Goal: Transaction & Acquisition: Purchase product/service

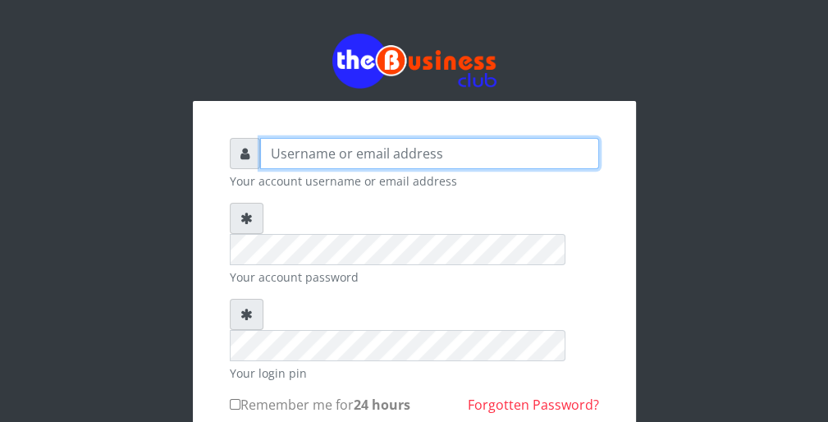
type input "wergbac8"
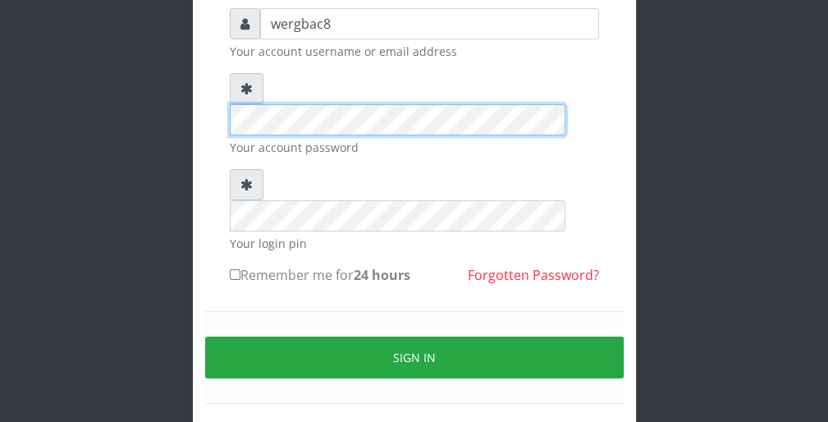
scroll to position [131, 0]
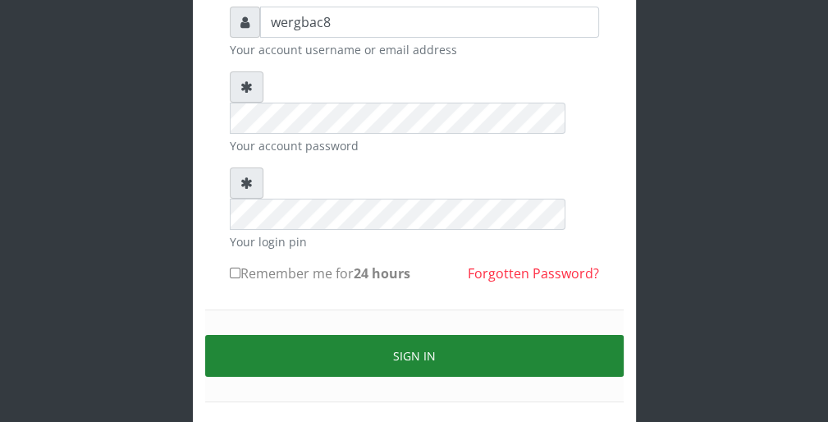
click at [595, 335] on button "Sign in" at bounding box center [414, 356] width 419 height 42
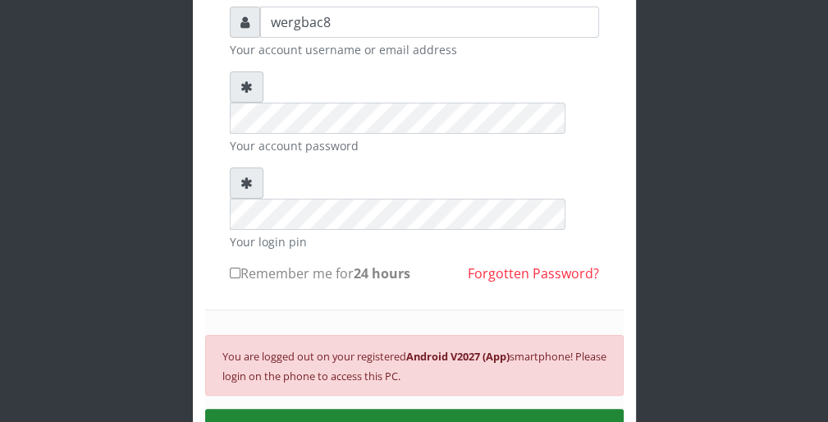
click at [528, 409] on button "SIGN IN" at bounding box center [414, 430] width 419 height 42
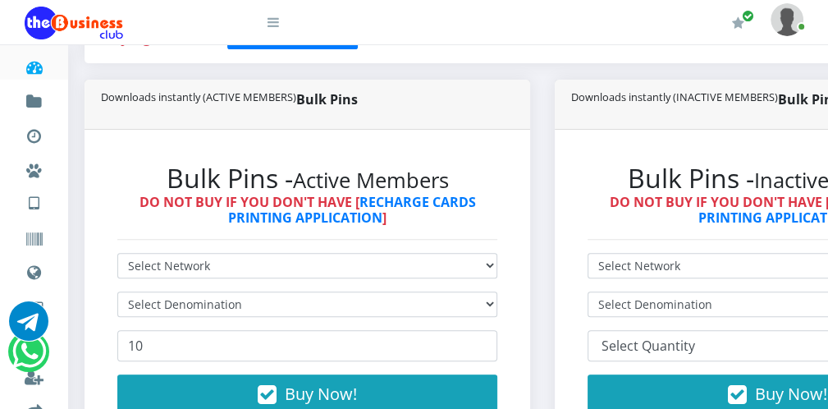
scroll to position [394, 0]
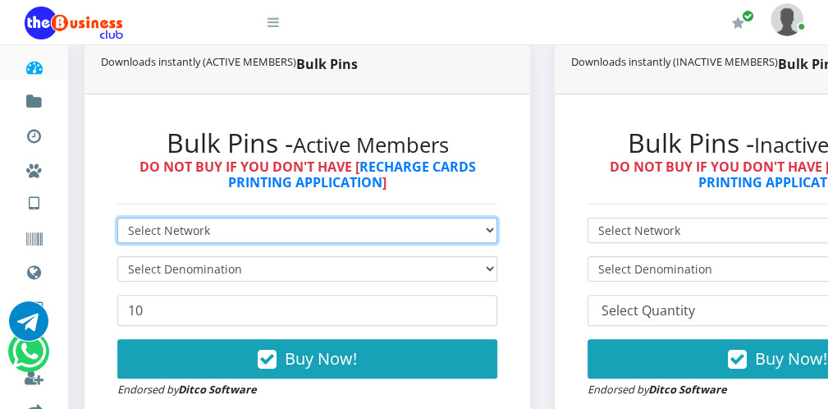
click at [305, 224] on select "Select Network MTN Globacom 9Mobile Airtel" at bounding box center [307, 229] width 380 height 25
select select "MTN"
click at [117, 217] on select "Select Network MTN Globacom 9Mobile Airtel" at bounding box center [307, 229] width 380 height 25
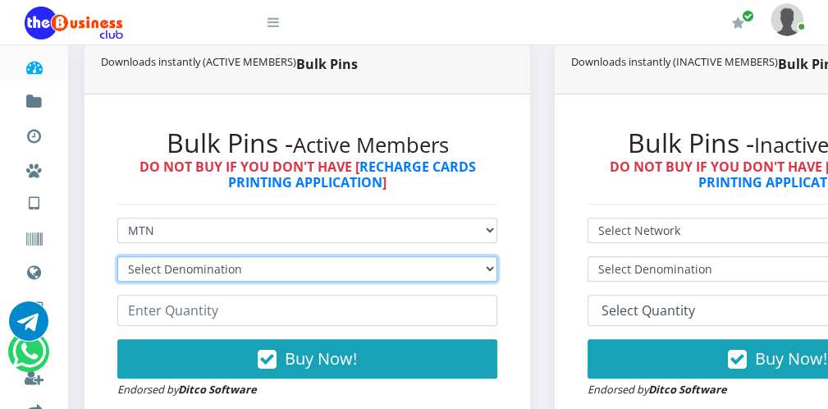
click at [258, 264] on select "Select Denomination MTN NGN100 - ₦96.99 MTN NGN200 - ₦193.98 MTN NGN400 - ₦387.…" at bounding box center [307, 268] width 380 height 25
select select "96.99-100"
click at [117, 256] on select "Select Denomination MTN NGN100 - ₦96.99 MTN NGN200 - ₦193.98 MTN NGN400 - ₦387.…" at bounding box center [307, 268] width 380 height 25
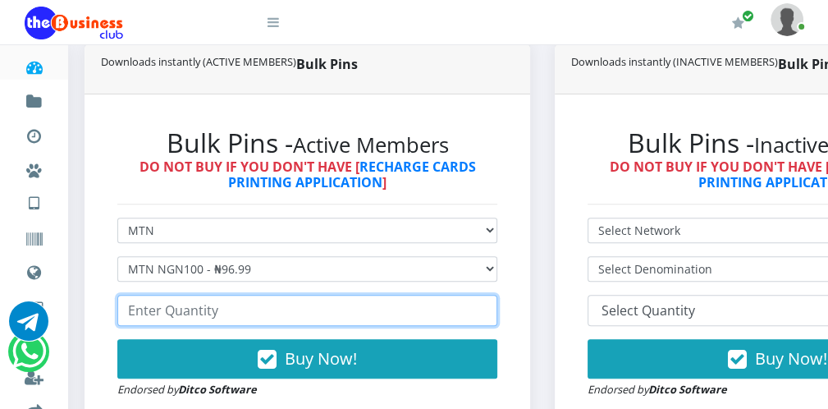
click at [187, 314] on input "number" at bounding box center [307, 310] width 380 height 31
type input "100"
click at [479, 304] on input "100" at bounding box center [307, 310] width 380 height 31
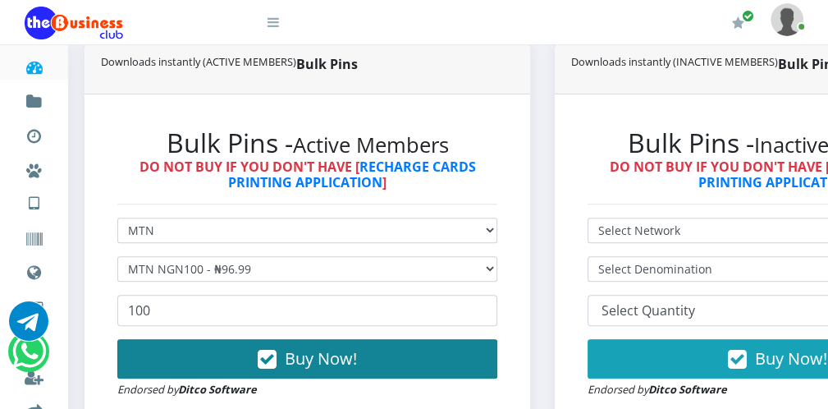
click at [398, 345] on button "Buy Now!" at bounding box center [307, 358] width 380 height 39
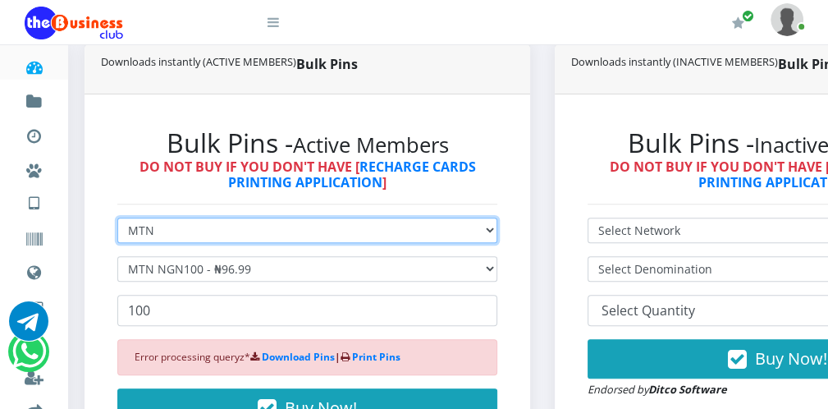
click at [266, 230] on select "Select Network MTN Globacom 9Mobile Airtel" at bounding box center [307, 229] width 380 height 25
select select "Airtel"
click at [117, 217] on select "Select Network MTN Globacom 9Mobile Airtel" at bounding box center [307, 229] width 380 height 25
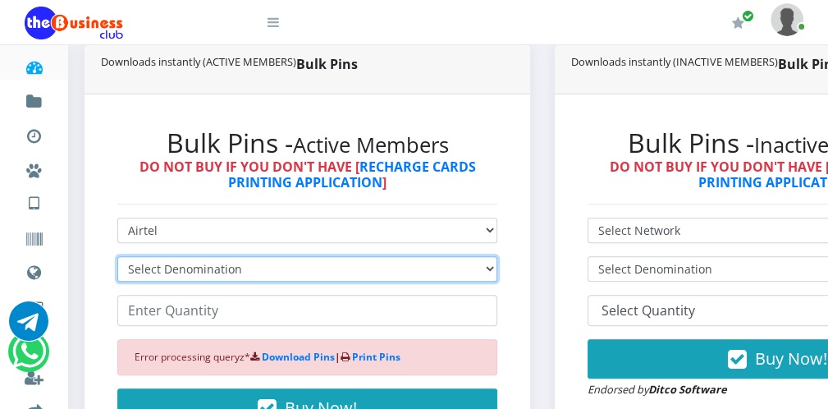
click at [217, 270] on select "Select Denomination Airtel NGN100 - ₦96.38 Airtel NGN200 - ₦192.76 Airtel NGN50…" at bounding box center [307, 268] width 380 height 25
select select "96.38-100"
click at [117, 256] on select "Select Denomination Airtel NGN100 - ₦96.38 Airtel NGN200 - ₦192.76 Airtel NGN50…" at bounding box center [307, 268] width 380 height 25
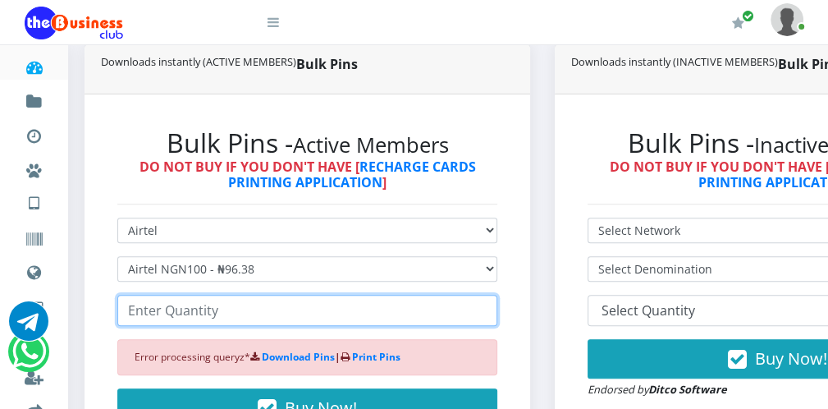
click at [196, 312] on input "number" at bounding box center [307, 310] width 380 height 31
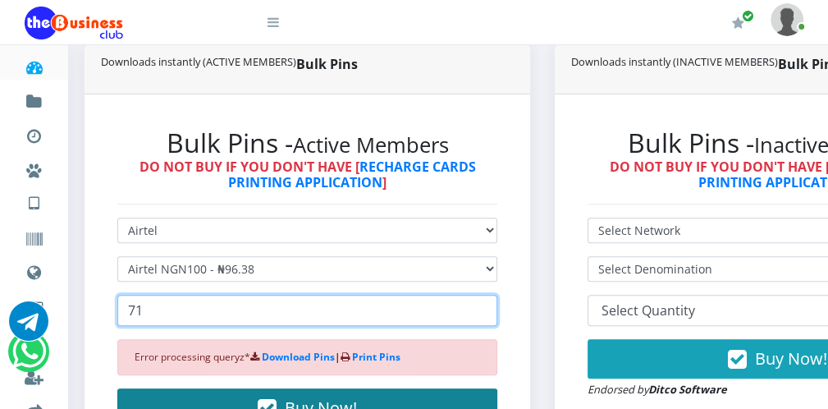
type input "71"
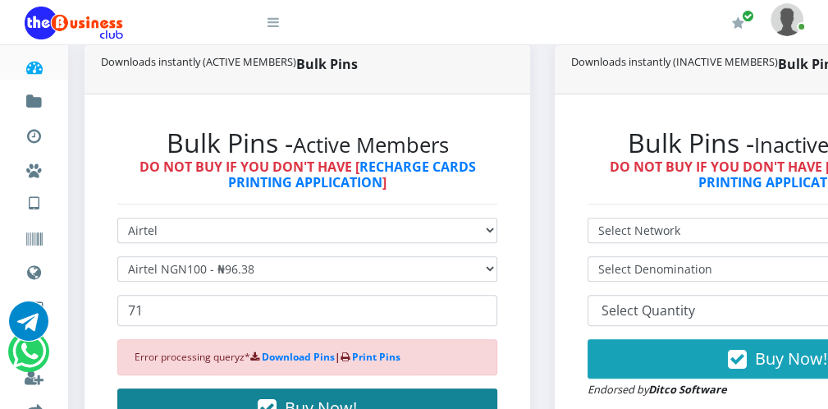
click at [315, 397] on span "Buy Now!" at bounding box center [321, 407] width 72 height 22
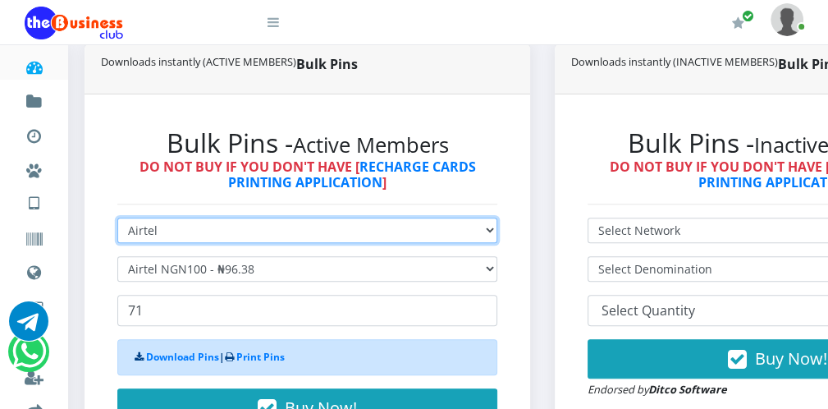
click at [266, 231] on select "Select Network MTN Globacom 9Mobile Airtel" at bounding box center [307, 229] width 380 height 25
select select "Glo"
click at [117, 217] on select "Select Network MTN Globacom 9Mobile Airtel" at bounding box center [307, 229] width 380 height 25
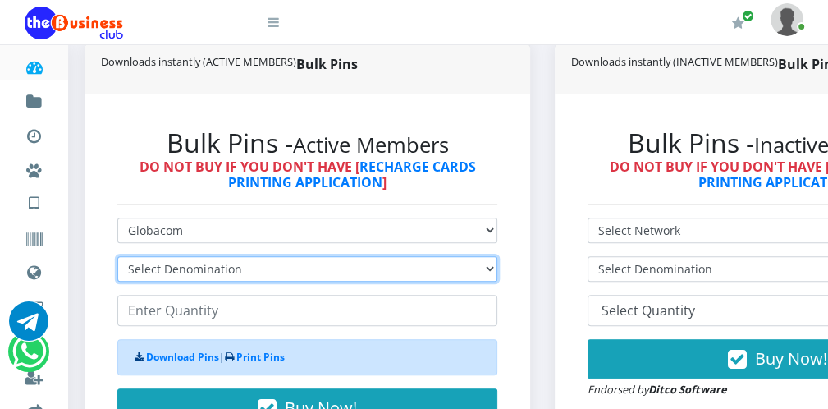
click at [245, 267] on select "Select Denomination Glo NGN100 - ₦96.55 Glo NGN200 - ₦193.10 Glo NGN500 - ₦482.…" at bounding box center [307, 268] width 380 height 25
select select "96.55-100"
click at [117, 256] on select "Select Denomination Glo NGN100 - ₦96.55 Glo NGN200 - ₦193.10 Glo NGN500 - ₦482.…" at bounding box center [307, 268] width 380 height 25
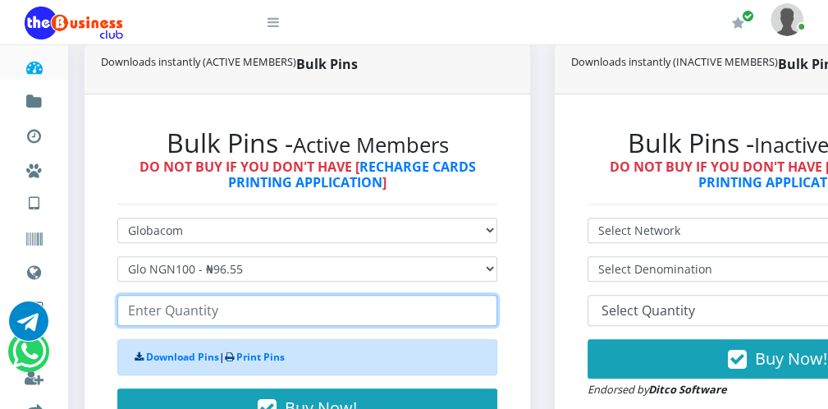
click at [208, 309] on input "number" at bounding box center [307, 310] width 380 height 31
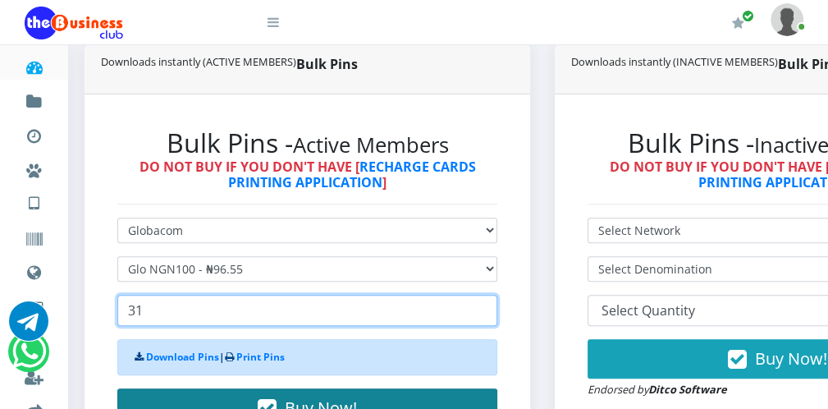
type input "31"
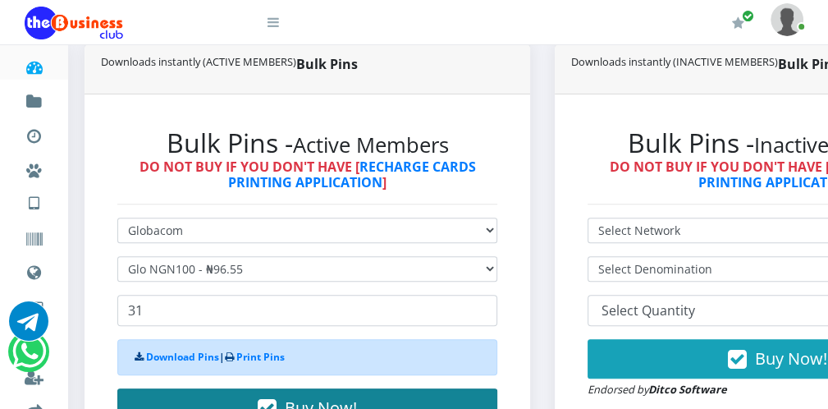
click at [336, 391] on button "Buy Now!" at bounding box center [307, 407] width 380 height 39
click at [336, 396] on span "Buy Now!" at bounding box center [321, 407] width 72 height 22
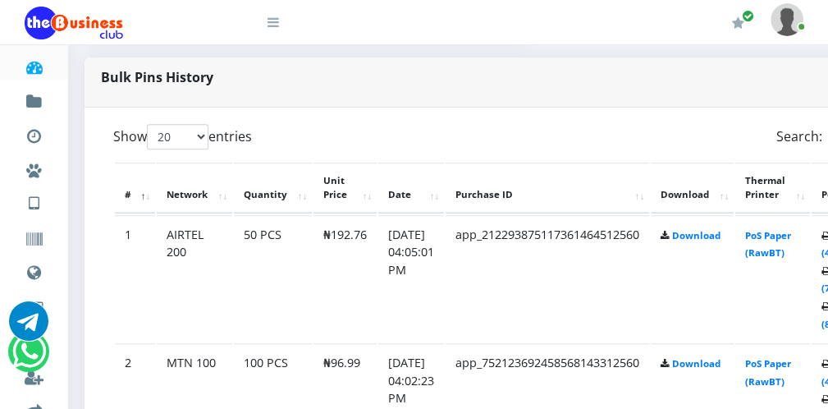
scroll to position [853, 0]
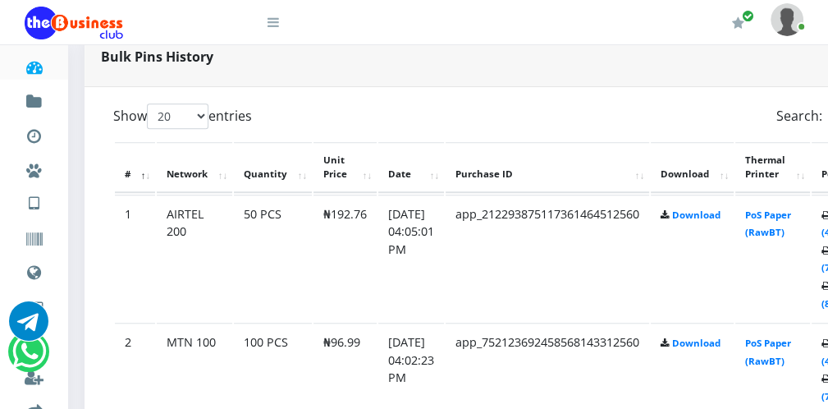
click at [276, 24] on icon at bounding box center [273, 22] width 11 height 13
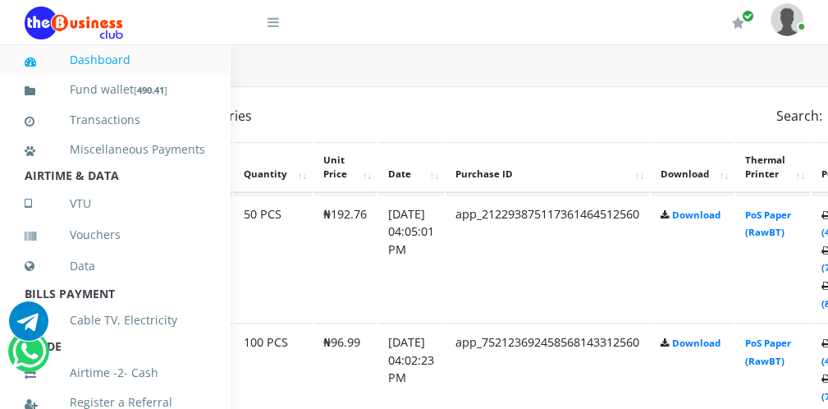
scroll to position [358, 0]
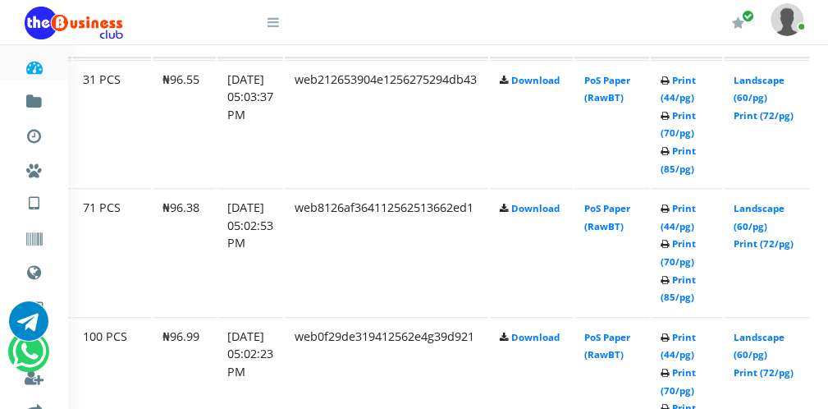
scroll to position [949, 161]
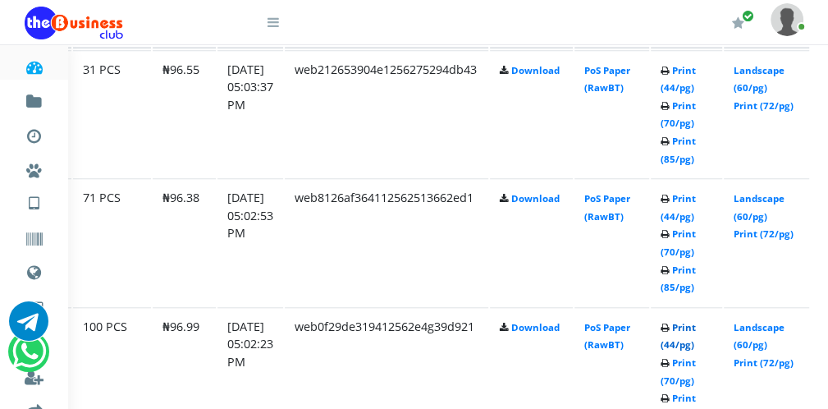
click at [688, 341] on link "Print (44/pg)" at bounding box center [678, 336] width 35 height 30
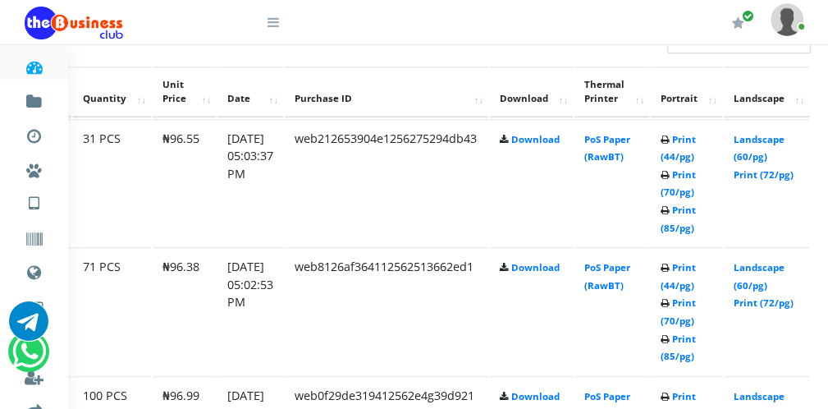
scroll to position [949, 161]
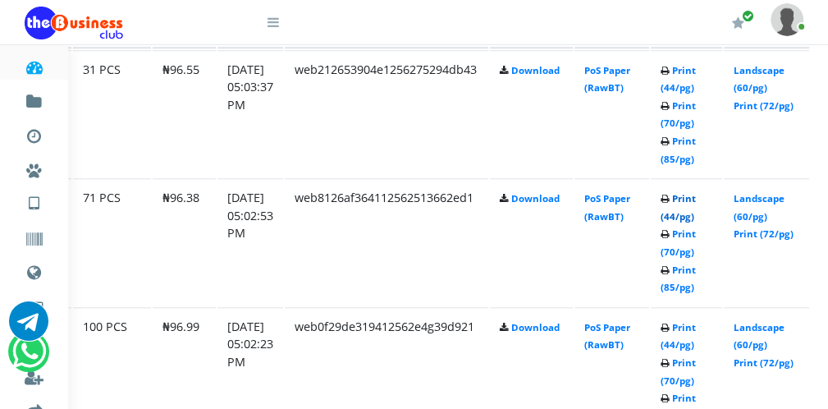
click at [673, 210] on link "Print (44/pg)" at bounding box center [678, 207] width 35 height 30
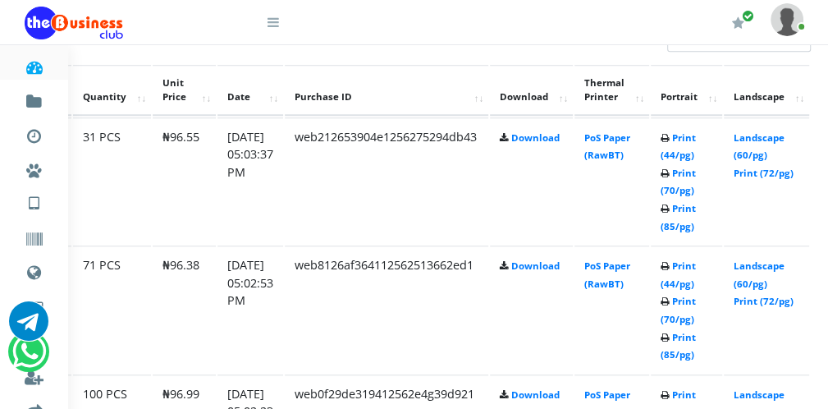
scroll to position [949, 161]
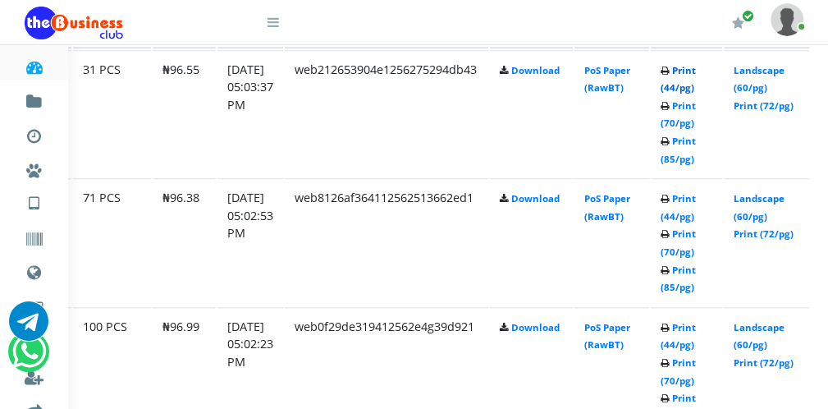
click at [679, 83] on link "Print (44/pg)" at bounding box center [678, 79] width 35 height 30
